Goal: Contribute content: Contribute content

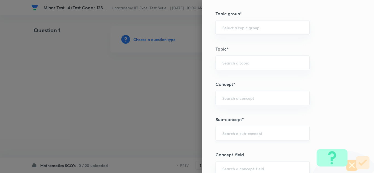
scroll to position [301, 0]
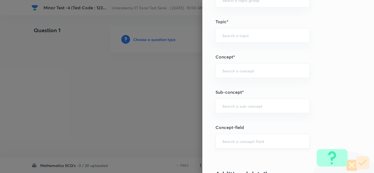
click at [241, 139] on input "text" at bounding box center [262, 141] width 80 height 5
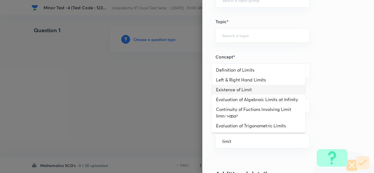
scroll to position [27, 0]
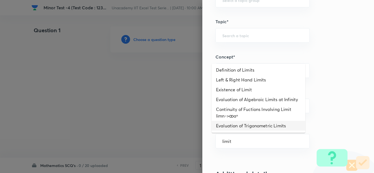
click at [254, 128] on li "Evaluation of Trigonometric Limits" at bounding box center [259, 126] width 94 height 10
type input "Evaluation of Trigonometric Limits"
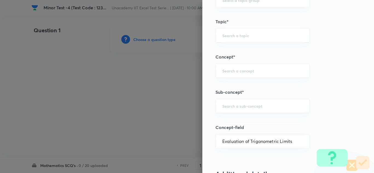
type input "Mathematics"
type input "Calculus"
type input "Limits"
type input "Evaluation of Trigonometric Limits"
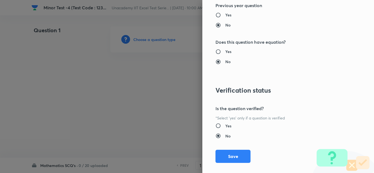
scroll to position [610, 0]
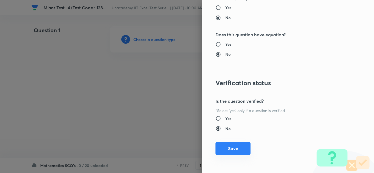
click at [231, 148] on button "Save" at bounding box center [232, 148] width 35 height 13
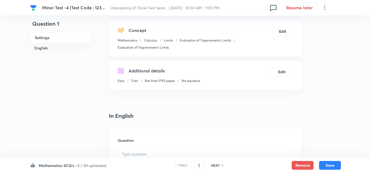
scroll to position [110, 0]
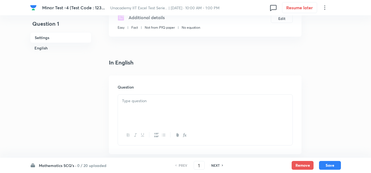
click at [160, 106] on div at bounding box center [205, 110] width 175 height 31
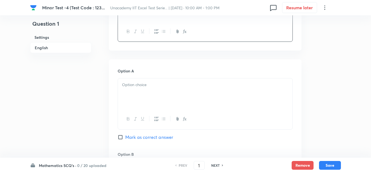
scroll to position [219, 0]
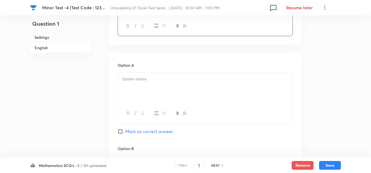
click at [145, 84] on div at bounding box center [205, 88] width 175 height 31
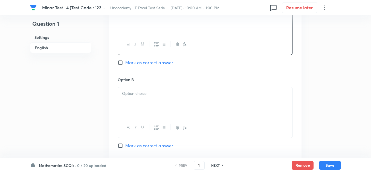
scroll to position [301, 0]
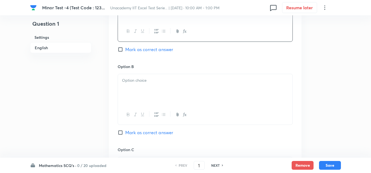
click at [155, 97] on div at bounding box center [205, 89] width 175 height 31
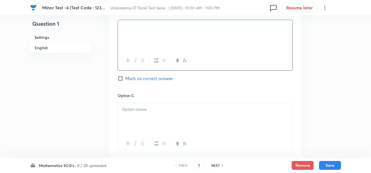
scroll to position [356, 0]
click at [145, 110] on p at bounding box center [205, 109] width 166 height 6
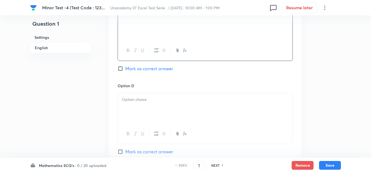
scroll to position [465, 0]
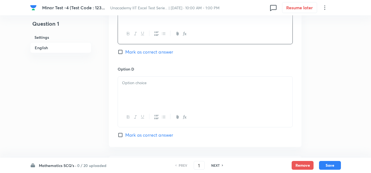
click at [140, 95] on div at bounding box center [205, 92] width 175 height 31
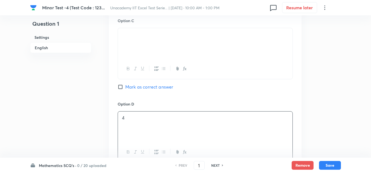
scroll to position [301, 0]
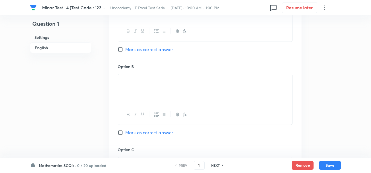
click at [140, 51] on span "Mark as correct answer" at bounding box center [149, 49] width 48 height 7
click at [125, 51] on input "Mark as correct answer" at bounding box center [122, 49] width 8 height 5
checkbox input "true"
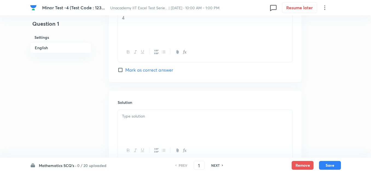
scroll to position [575, 0]
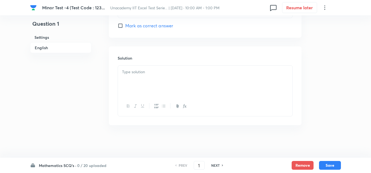
click at [139, 82] on div at bounding box center [205, 81] width 175 height 31
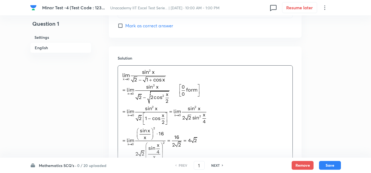
scroll to position [653, 0]
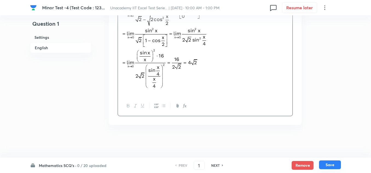
click at [327, 163] on button "Save" at bounding box center [330, 165] width 22 height 9
type input "2"
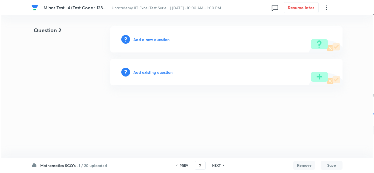
scroll to position [0, 0]
click at [155, 40] on h6 "Add a new question" at bounding box center [151, 40] width 36 height 6
click at [162, 38] on h6 "Choose a question type" at bounding box center [154, 40] width 42 height 6
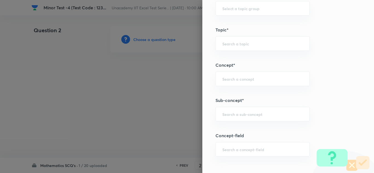
scroll to position [301, 0]
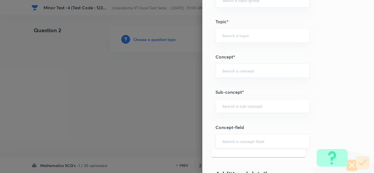
click at [234, 141] on input "text" at bounding box center [262, 141] width 80 height 5
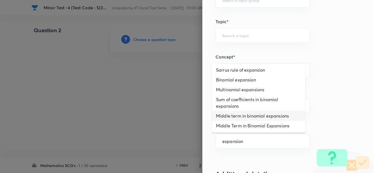
scroll to position [0, 0]
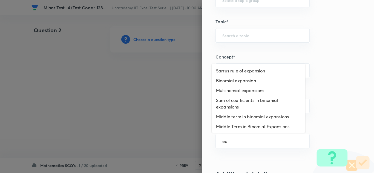
type input "e"
click at [321, 109] on div "Question settings Question type* Single choice correct Number of options* 2 3 4…" at bounding box center [288, 86] width 172 height 173
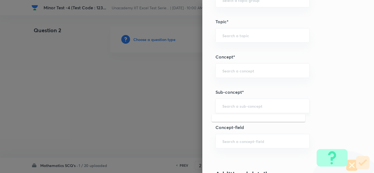
click at [247, 105] on input "text" at bounding box center [262, 105] width 80 height 5
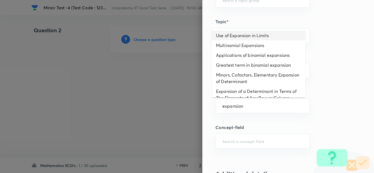
click at [260, 36] on li "Use of Expansion in Limits" at bounding box center [259, 36] width 94 height 10
type input "Use of Expansion in Limits"
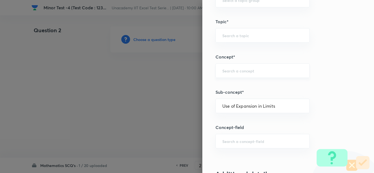
type input "Mathematics"
type input "Calculus"
type input "Limits"
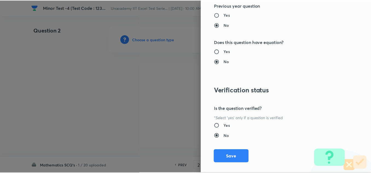
scroll to position [610, 0]
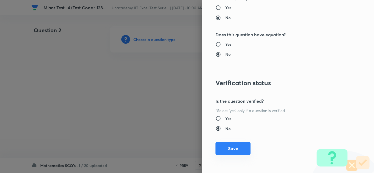
click at [231, 146] on button "Save" at bounding box center [232, 148] width 35 height 13
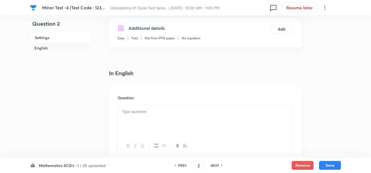
scroll to position [110, 0]
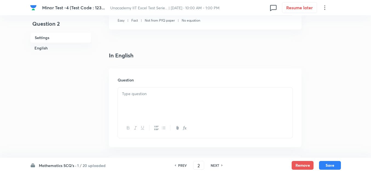
click at [137, 99] on div at bounding box center [205, 103] width 175 height 31
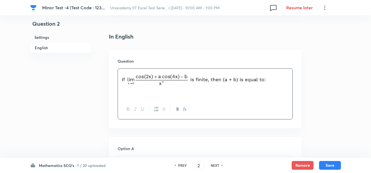
scroll to position [137, 0]
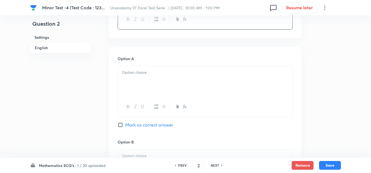
click at [140, 89] on div at bounding box center [205, 81] width 175 height 31
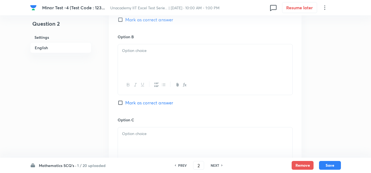
scroll to position [329, 0]
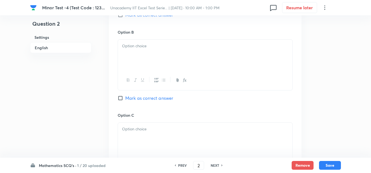
click at [132, 71] on div at bounding box center [205, 80] width 175 height 20
click at [133, 51] on div at bounding box center [205, 55] width 175 height 31
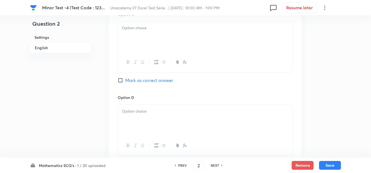
scroll to position [438, 0]
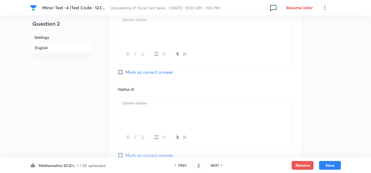
click at [132, 32] on div at bounding box center [205, 28] width 175 height 31
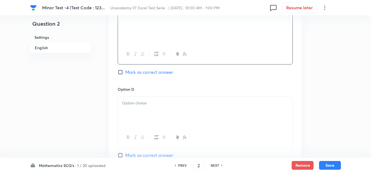
click at [133, 116] on div at bounding box center [205, 112] width 175 height 31
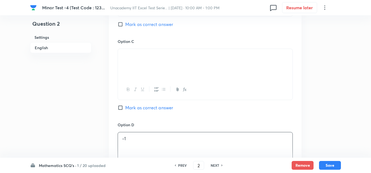
scroll to position [301, 0]
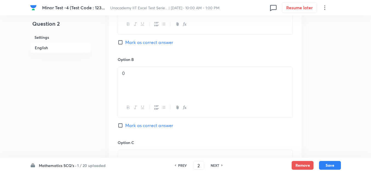
click at [131, 45] on span "Mark as correct answer" at bounding box center [149, 42] width 48 height 7
click at [125, 45] on input "Mark as correct answer" at bounding box center [122, 42] width 8 height 5
checkbox input "true"
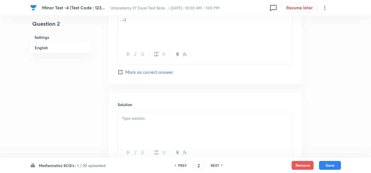
scroll to position [548, 0]
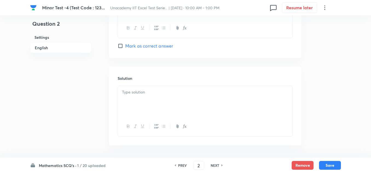
click at [140, 97] on div at bounding box center [205, 101] width 175 height 31
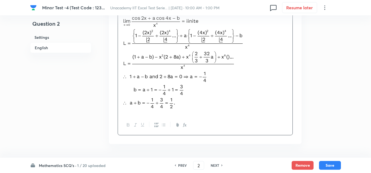
scroll to position [630, 0]
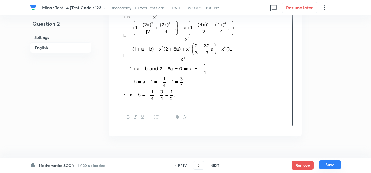
click at [324, 166] on button "Save" at bounding box center [330, 165] width 22 height 9
type input "3"
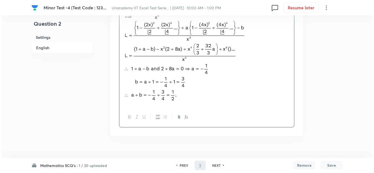
scroll to position [0, 0]
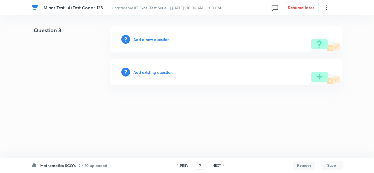
click at [149, 39] on h6 "Add a new question" at bounding box center [151, 40] width 36 height 6
click at [155, 39] on h6 "Choose a question type" at bounding box center [154, 40] width 42 height 6
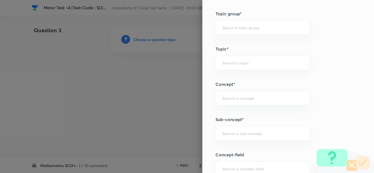
scroll to position [301, 0]
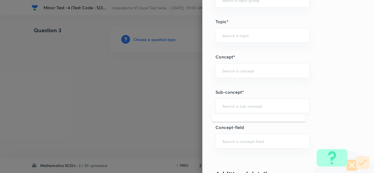
click at [227, 107] on input "text" at bounding box center [262, 105] width 80 height 5
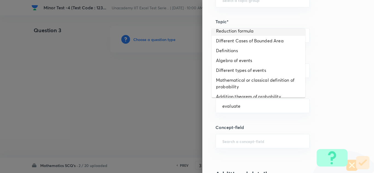
scroll to position [0, 0]
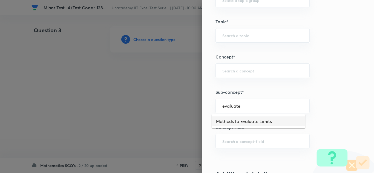
click at [271, 120] on li "Methods to Evaluate Limits" at bounding box center [259, 122] width 94 height 10
type input "Methods to Evaluate Limits"
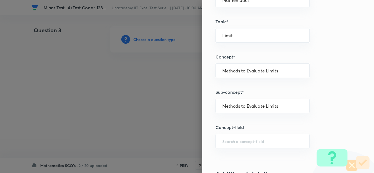
type input "Mathematics"
type input "Limit"
type input "Methods to Evaluate Limits"
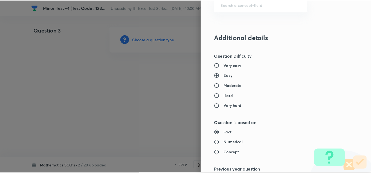
scroll to position [602, 0]
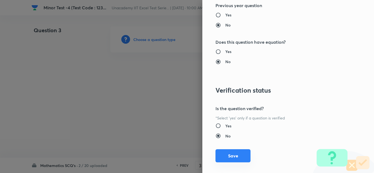
click at [228, 159] on button "Save" at bounding box center [232, 155] width 35 height 13
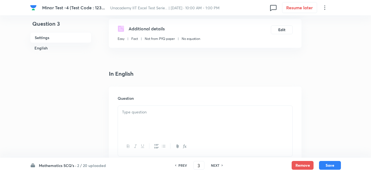
scroll to position [110, 0]
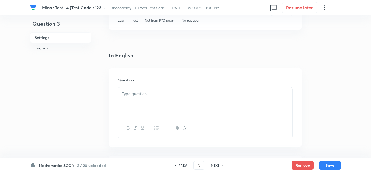
click at [141, 108] on div at bounding box center [205, 103] width 175 height 31
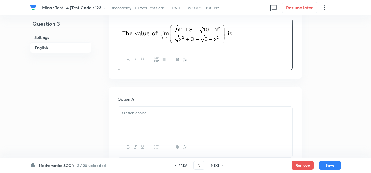
scroll to position [192, 0]
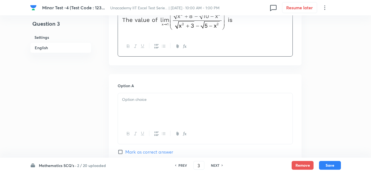
click at [155, 109] on div at bounding box center [205, 108] width 175 height 31
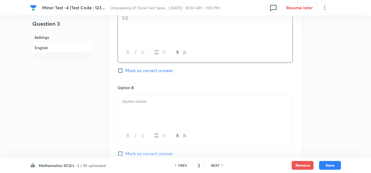
scroll to position [274, 0]
click at [135, 108] on div at bounding box center [205, 110] width 175 height 31
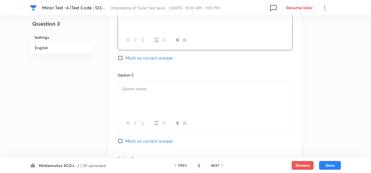
scroll to position [383, 0]
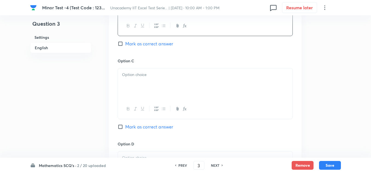
click at [150, 85] on div at bounding box center [205, 83] width 175 height 31
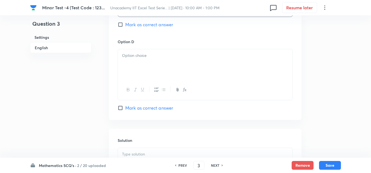
scroll to position [493, 0]
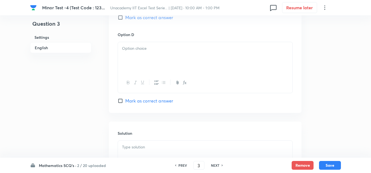
click at [142, 62] on div at bounding box center [205, 57] width 175 height 31
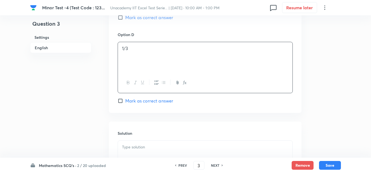
click at [139, 16] on span "Mark as correct answer" at bounding box center [149, 17] width 48 height 7
click at [125, 16] on input "Mark as correct answer" at bounding box center [122, 17] width 8 height 5
checkbox input "true"
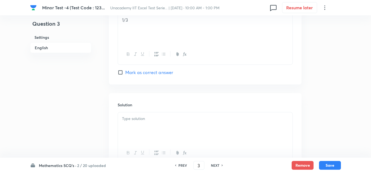
scroll to position [568, 0]
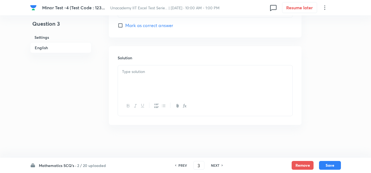
click at [149, 76] on div at bounding box center [205, 80] width 175 height 31
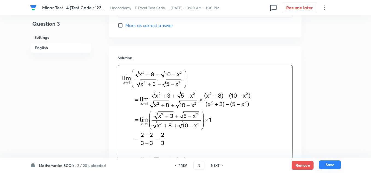
click at [326, 163] on button "Save" at bounding box center [330, 165] width 22 height 9
type input "4"
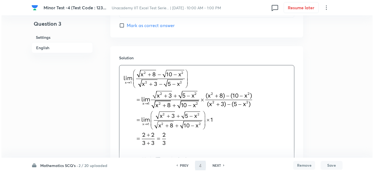
scroll to position [0, 0]
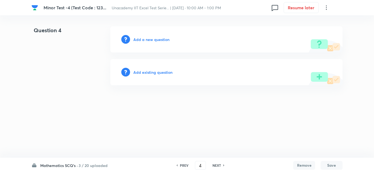
click at [146, 41] on h6 "Add a new question" at bounding box center [151, 40] width 36 height 6
click at [146, 41] on h6 "Choose a question type" at bounding box center [154, 40] width 42 height 6
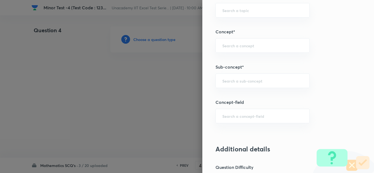
scroll to position [329, 0]
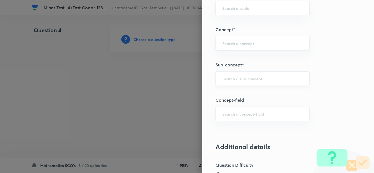
click at [222, 80] on input "text" at bounding box center [262, 78] width 80 height 5
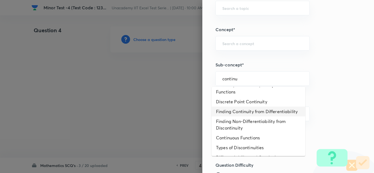
scroll to position [82, 0]
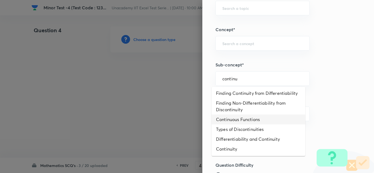
click at [259, 125] on li "Continuous Functions" at bounding box center [259, 120] width 94 height 10
type input "Continuous Functions"
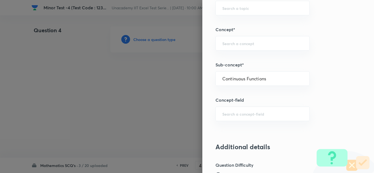
type input "Mathematics"
type input "Continuity"
type input "Continuous Functions"
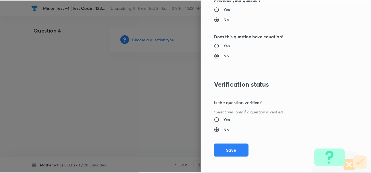
scroll to position [610, 0]
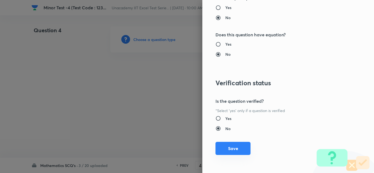
click at [233, 149] on button "Save" at bounding box center [232, 148] width 35 height 13
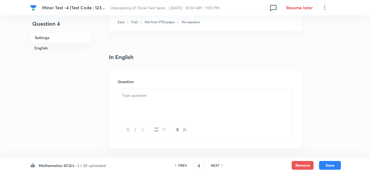
scroll to position [110, 0]
click at [145, 107] on div at bounding box center [205, 103] width 175 height 31
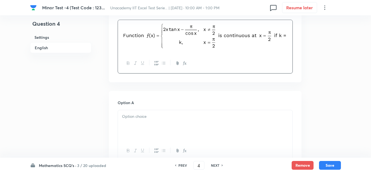
scroll to position [192, 0]
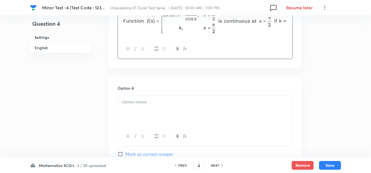
click at [161, 106] on div at bounding box center [205, 111] width 175 height 31
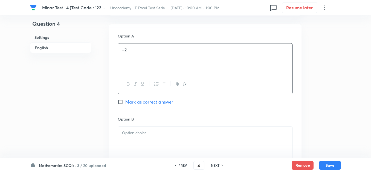
scroll to position [246, 0]
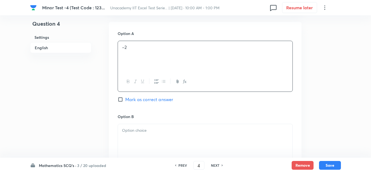
click at [151, 132] on p at bounding box center [205, 131] width 166 height 6
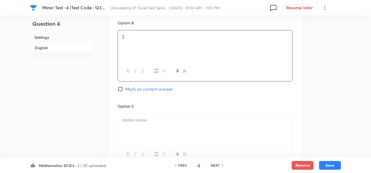
scroll to position [356, 0]
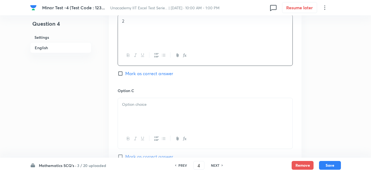
click at [152, 114] on div at bounding box center [205, 113] width 175 height 31
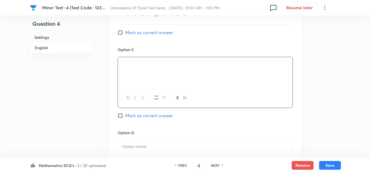
scroll to position [438, 0]
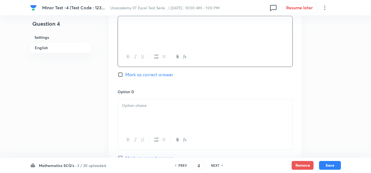
click at [145, 102] on div at bounding box center [205, 114] width 175 height 31
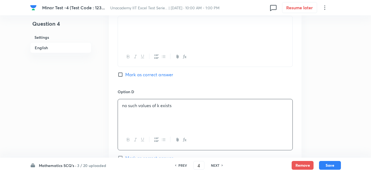
click at [168, 106] on p "no such values of k exists" at bounding box center [205, 106] width 166 height 6
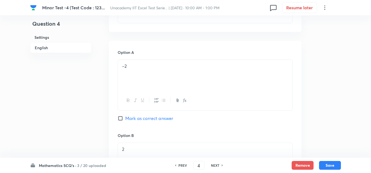
scroll to position [219, 0]
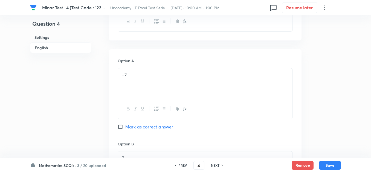
click at [136, 127] on span "Mark as correct answer" at bounding box center [149, 127] width 48 height 7
click at [125, 127] on input "Mark as correct answer" at bounding box center [122, 126] width 8 height 5
checkbox input "true"
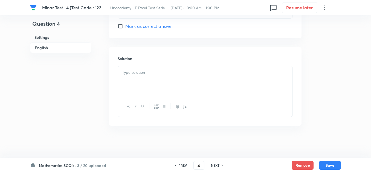
scroll to position [571, 0]
click at [150, 82] on div at bounding box center [205, 80] width 175 height 31
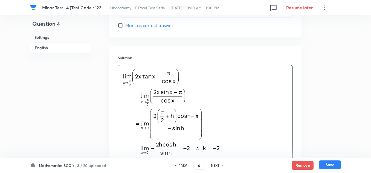
click at [334, 162] on button "Save" at bounding box center [330, 165] width 22 height 9
type input "5"
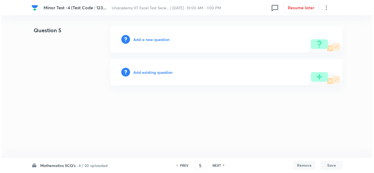
scroll to position [0, 0]
